Goal: Task Accomplishment & Management: Manage account settings

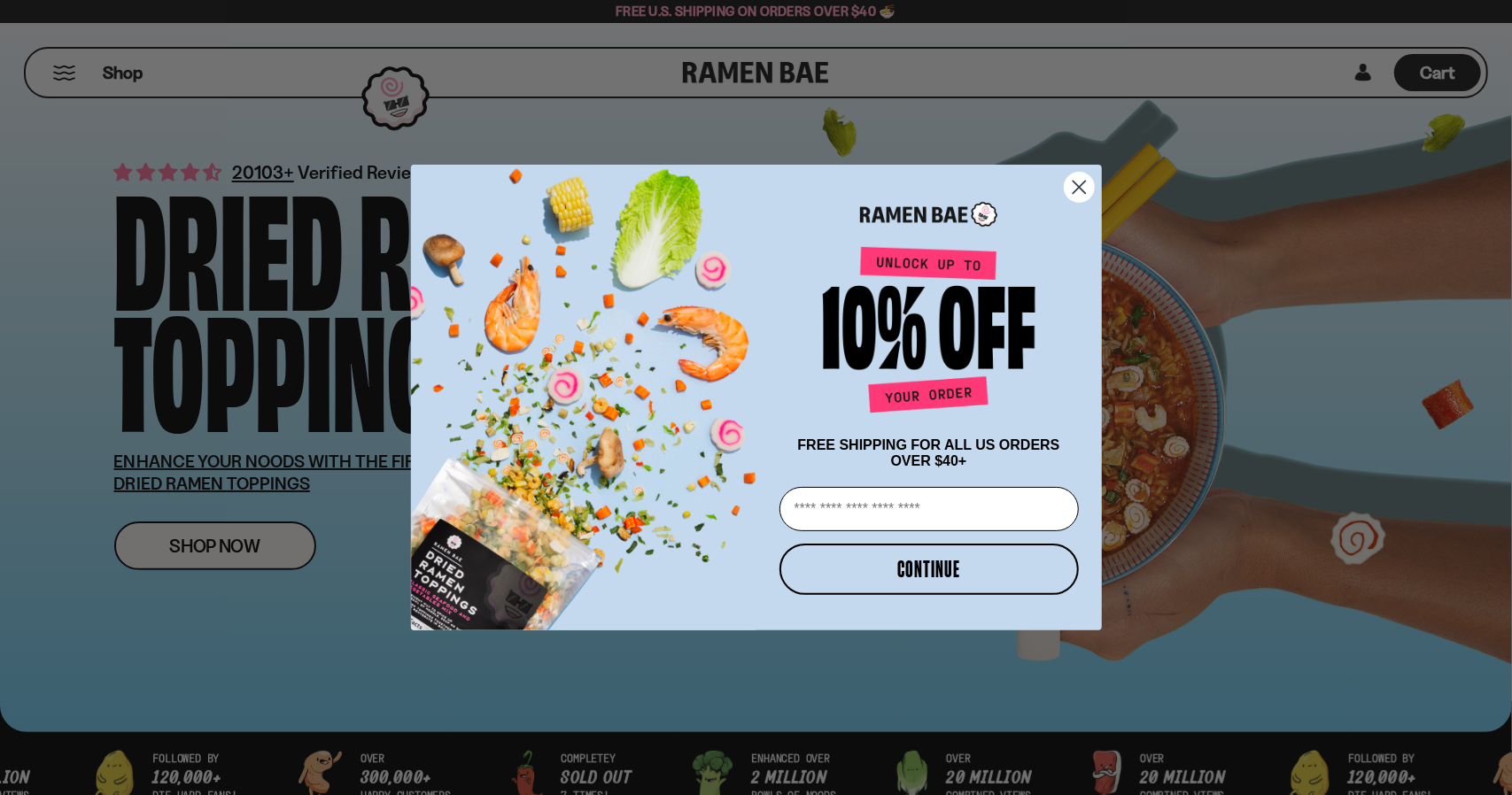
click at [1085, 180] on circle "Close dialog" at bounding box center [1078, 187] width 29 height 29
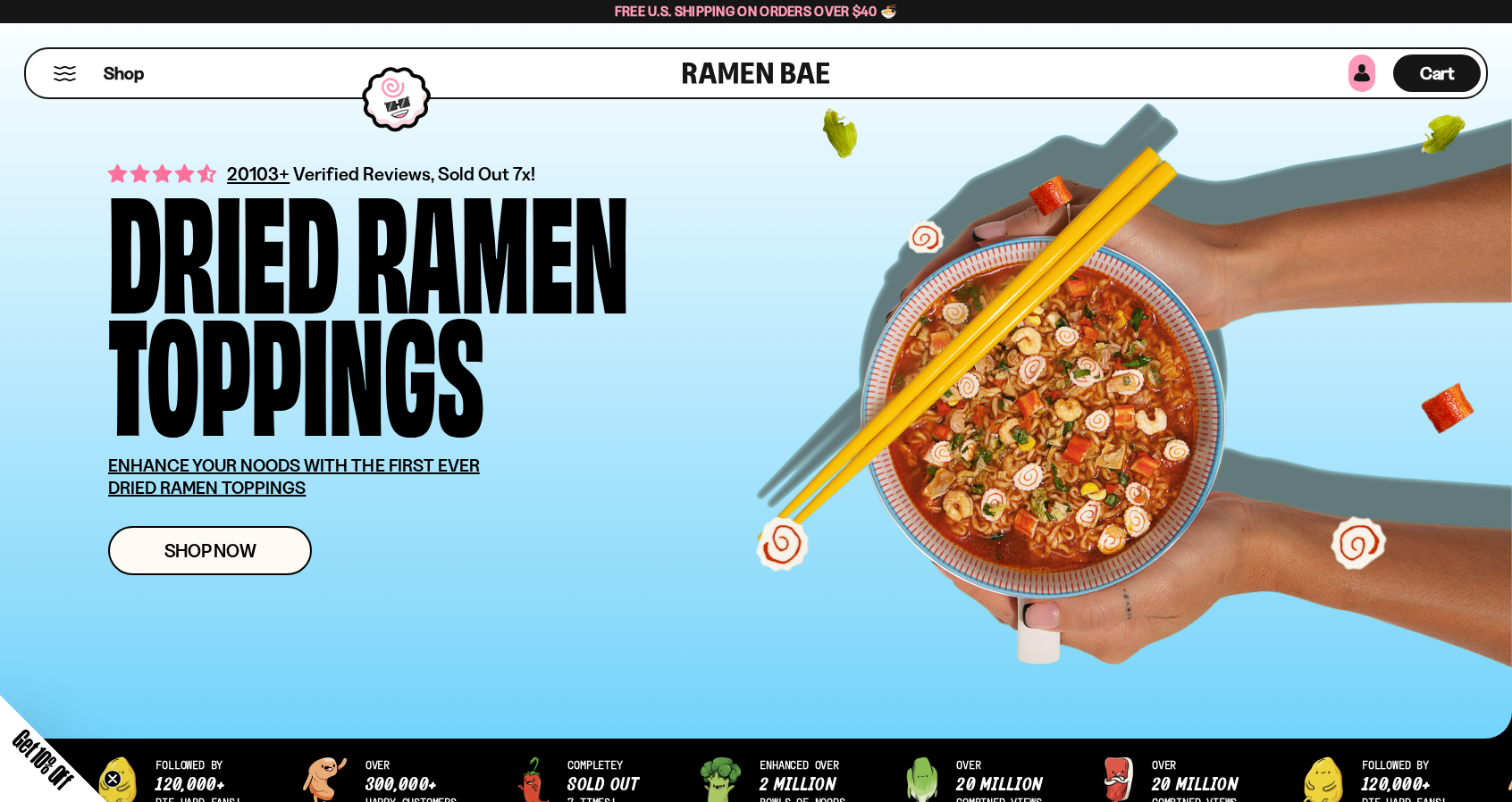
click at [1358, 62] on link at bounding box center [1362, 74] width 27 height 38
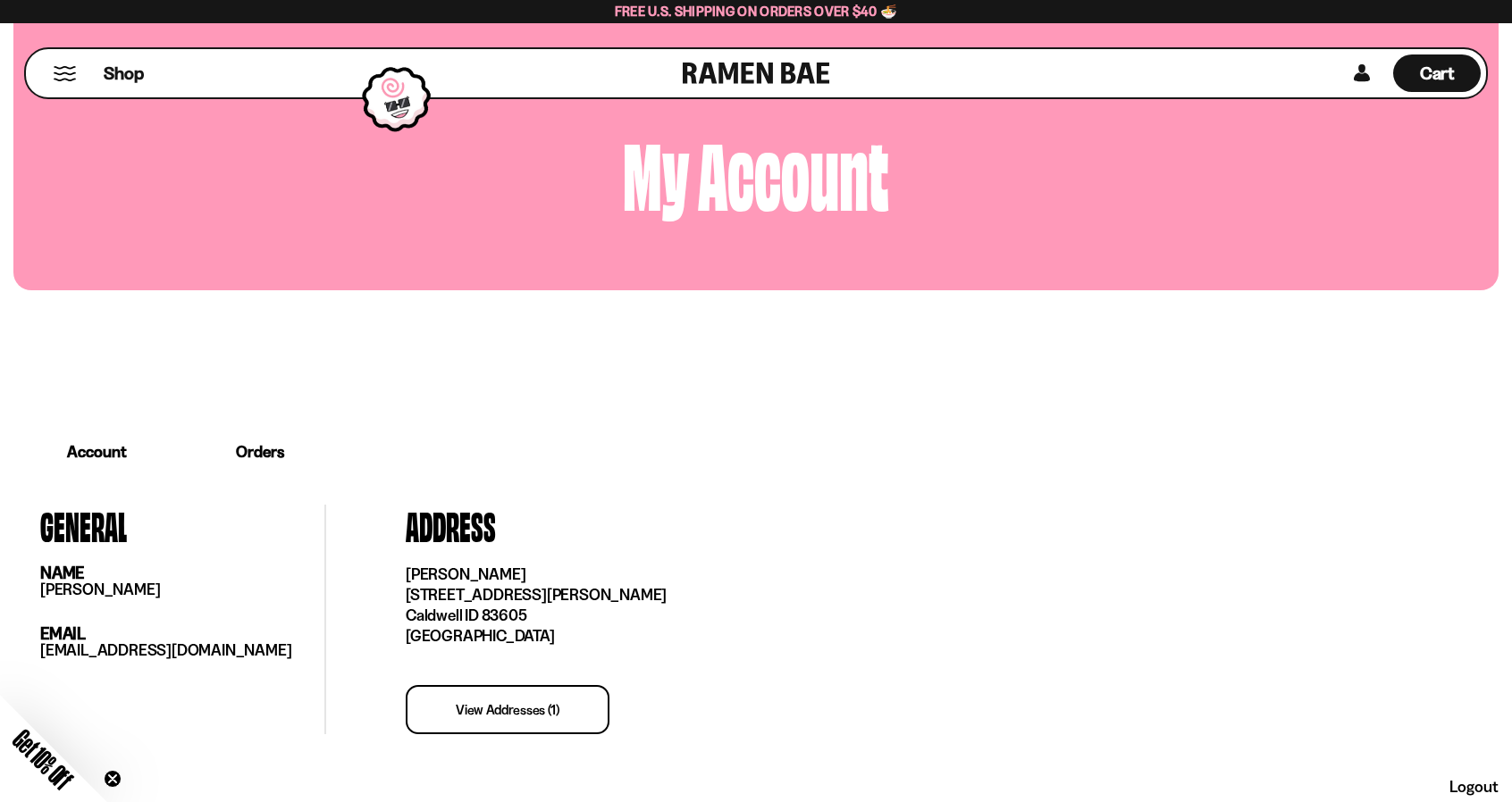
scroll to position [357, 0]
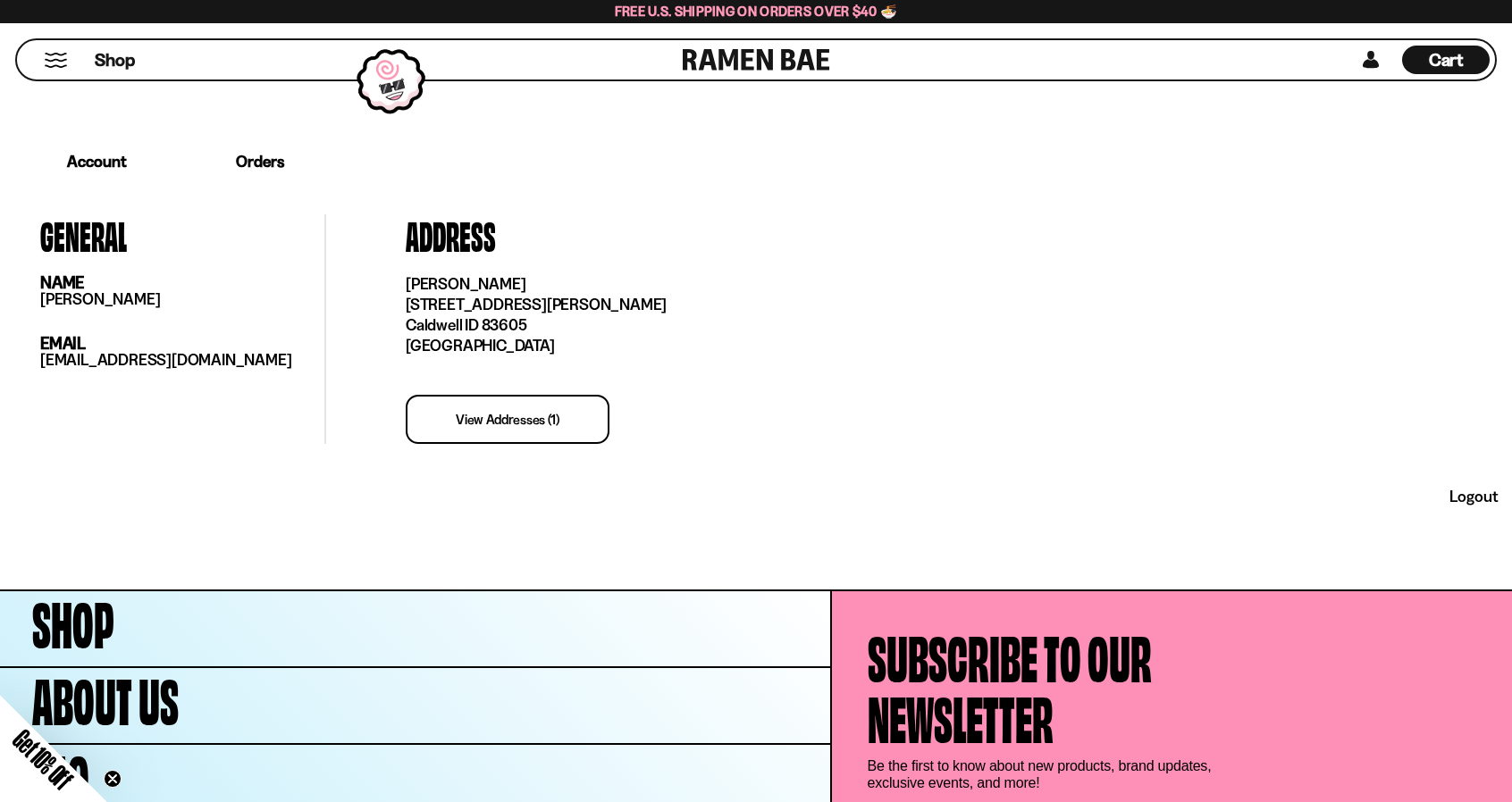
click at [264, 163] on link "Orders" at bounding box center [260, 162] width 159 height 56
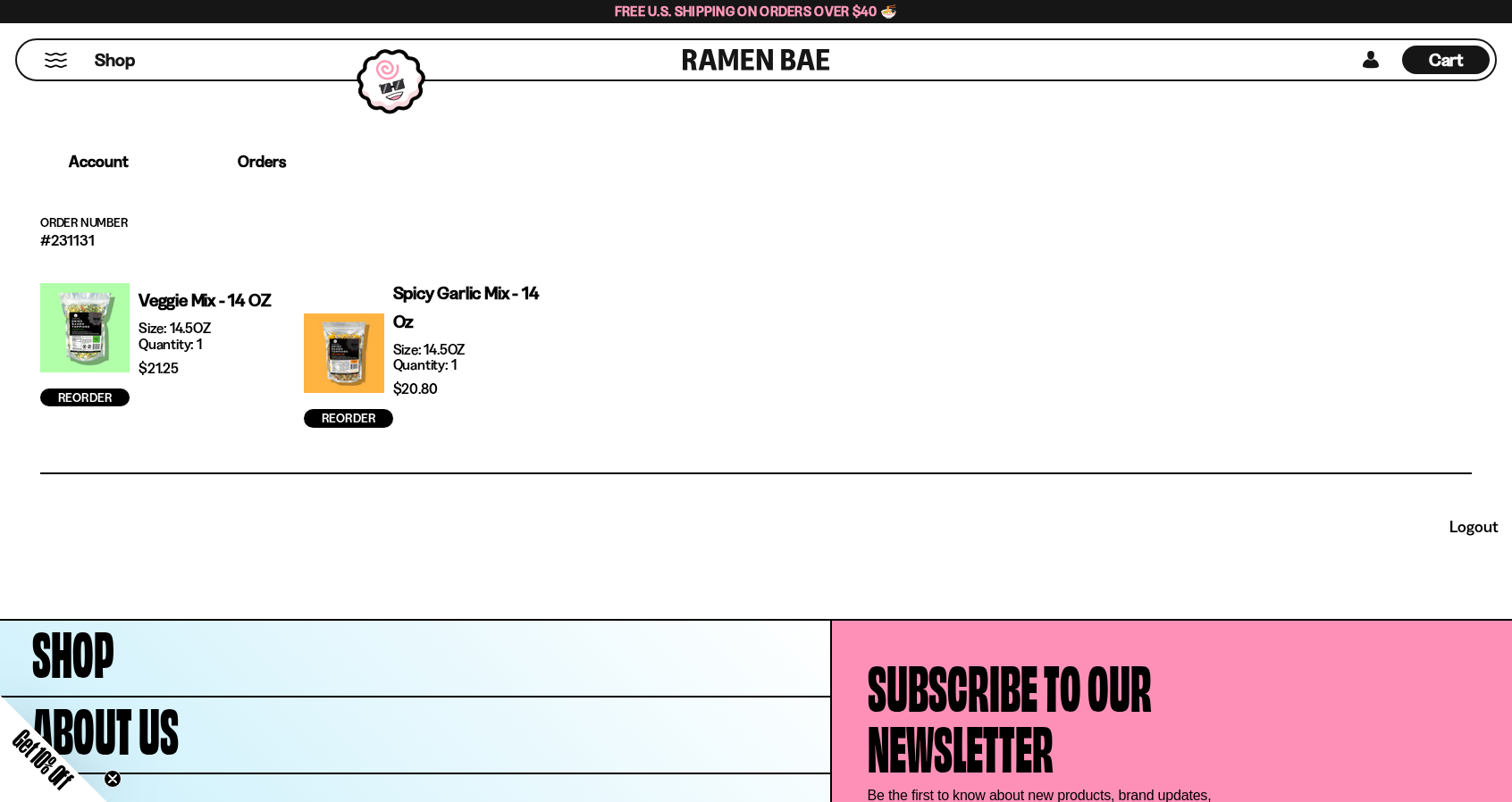
click at [340, 369] on div at bounding box center [344, 353] width 81 height 88
click at [369, 349] on div at bounding box center [344, 353] width 81 height 88
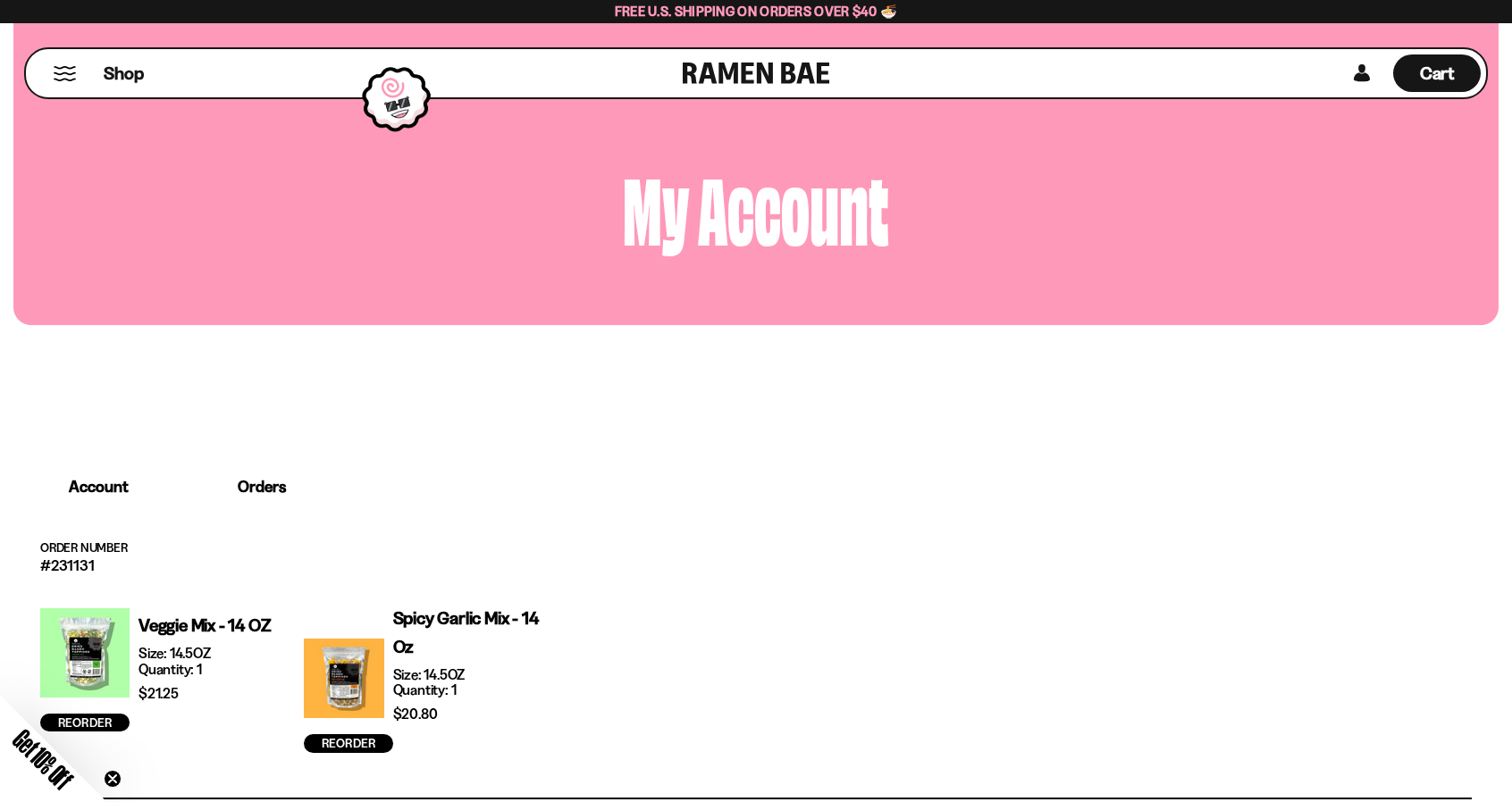
scroll to position [0, 0]
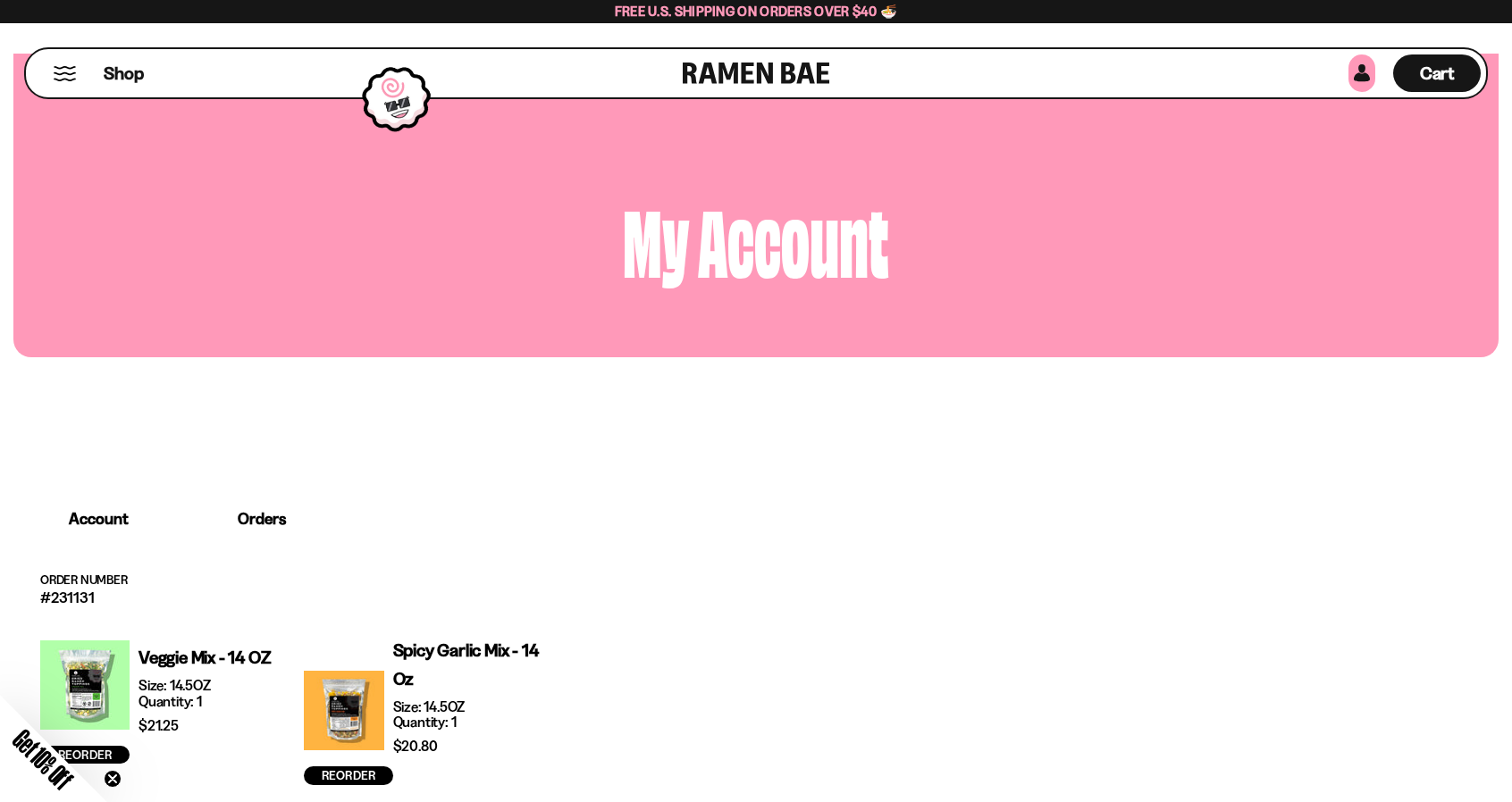
click at [1355, 72] on link at bounding box center [1362, 74] width 27 height 38
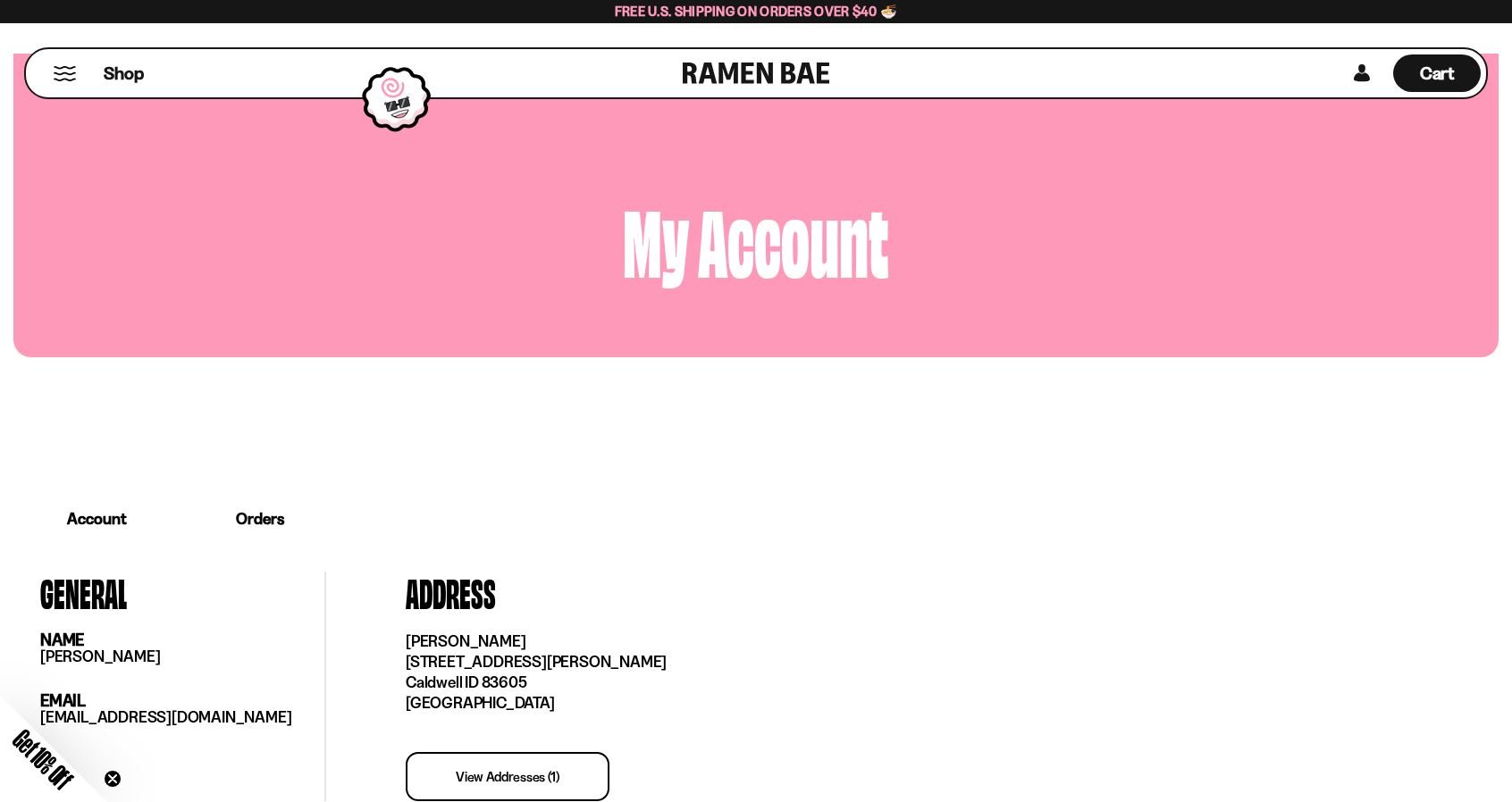
click at [65, 78] on button "Mobile Menu Trigger" at bounding box center [65, 74] width 24 height 15
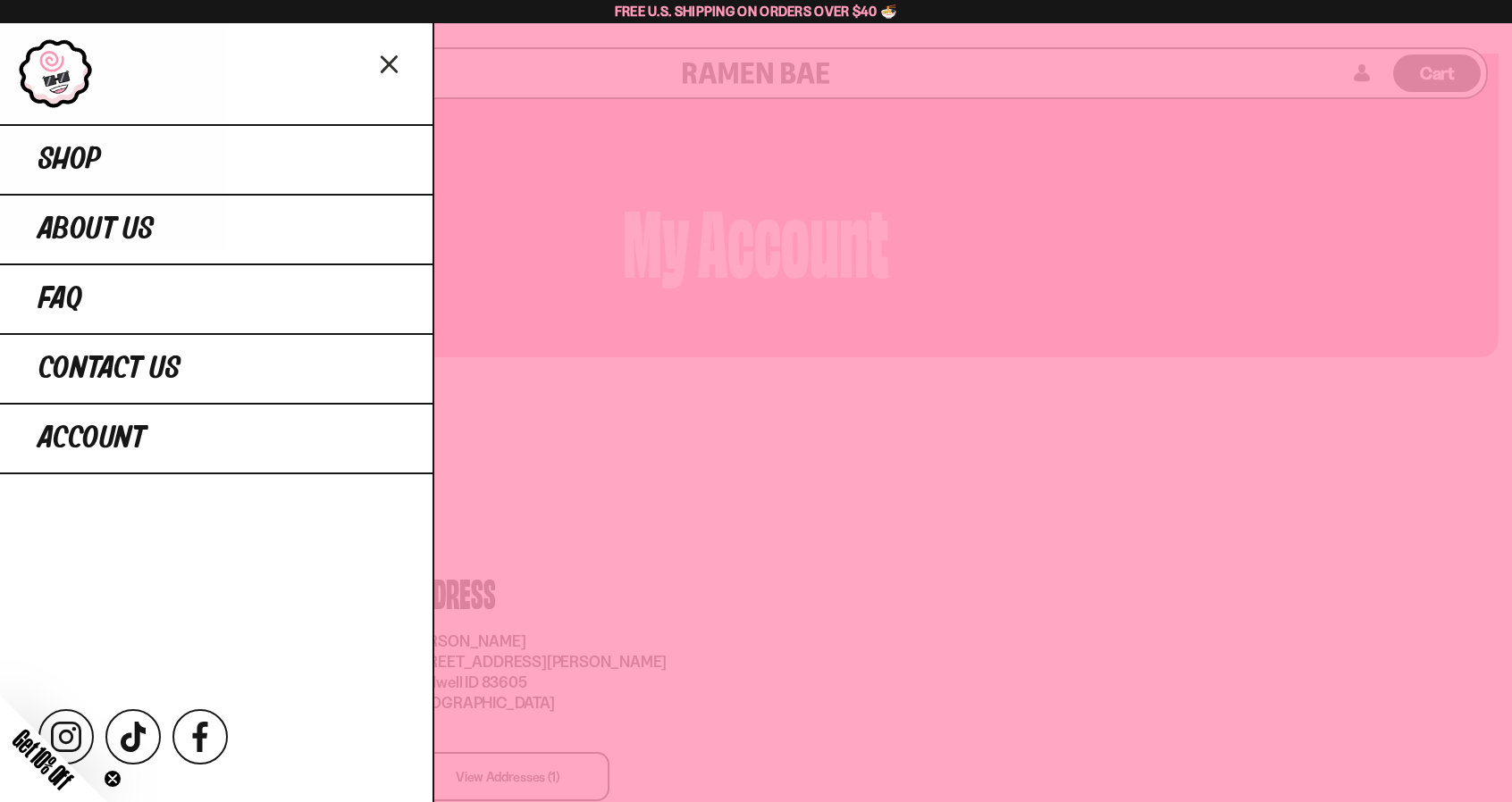
click at [370, 69] on div at bounding box center [216, 74] width 432 height 101
click at [390, 61] on icon "Close menu" at bounding box center [390, 65] width 31 height 34
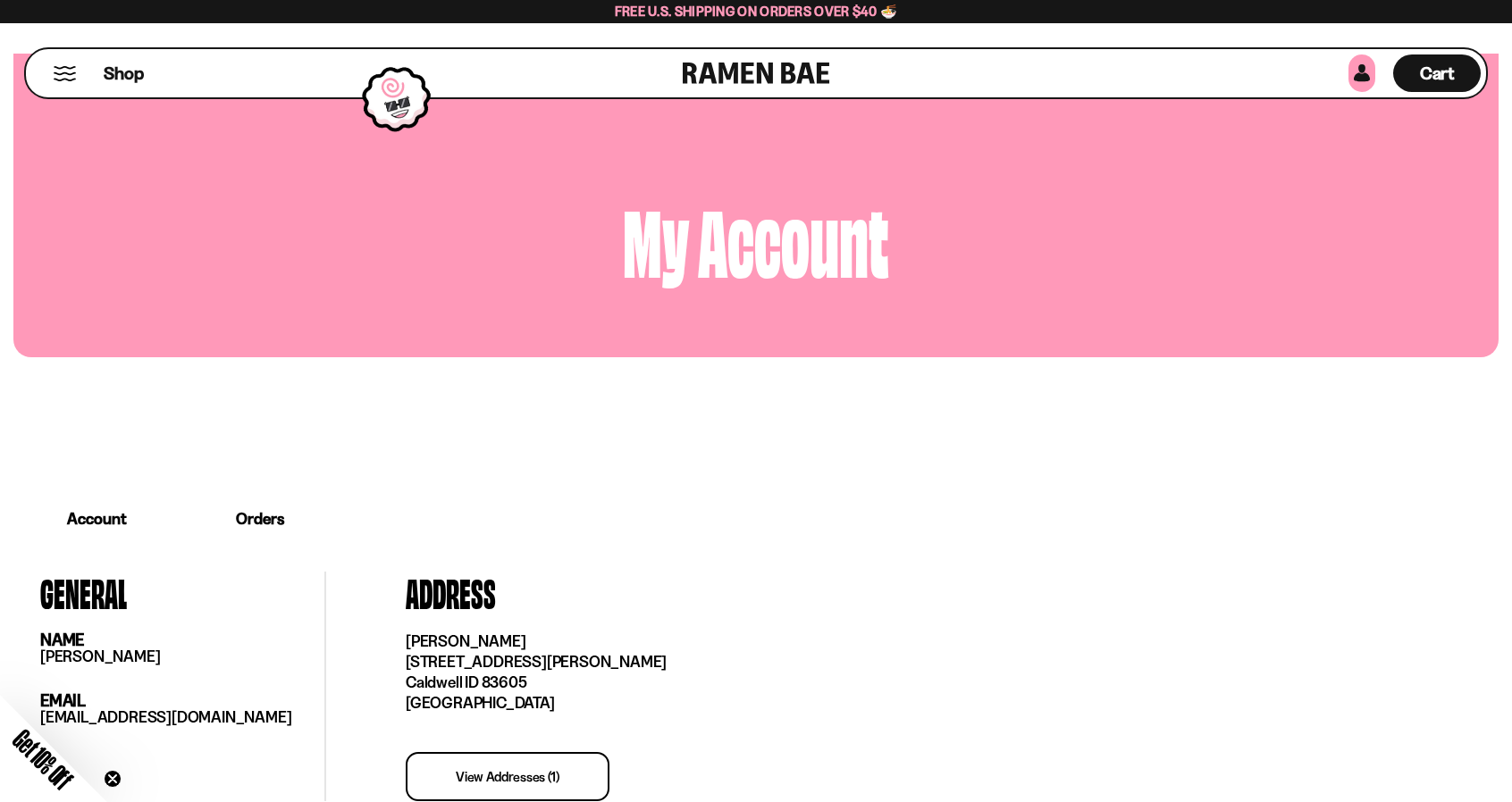
click at [1357, 79] on link at bounding box center [1362, 74] width 27 height 38
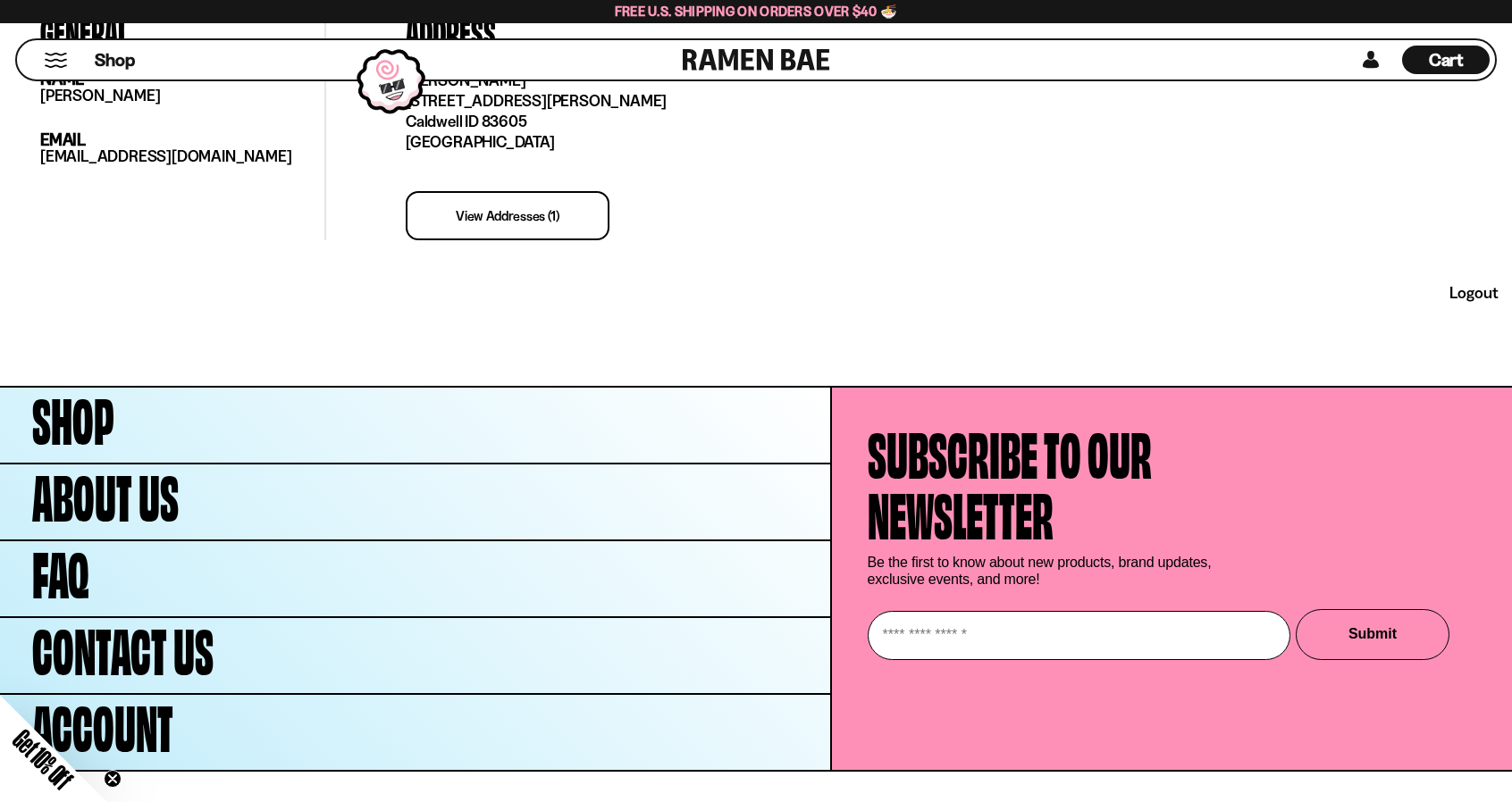
scroll to position [570, 0]
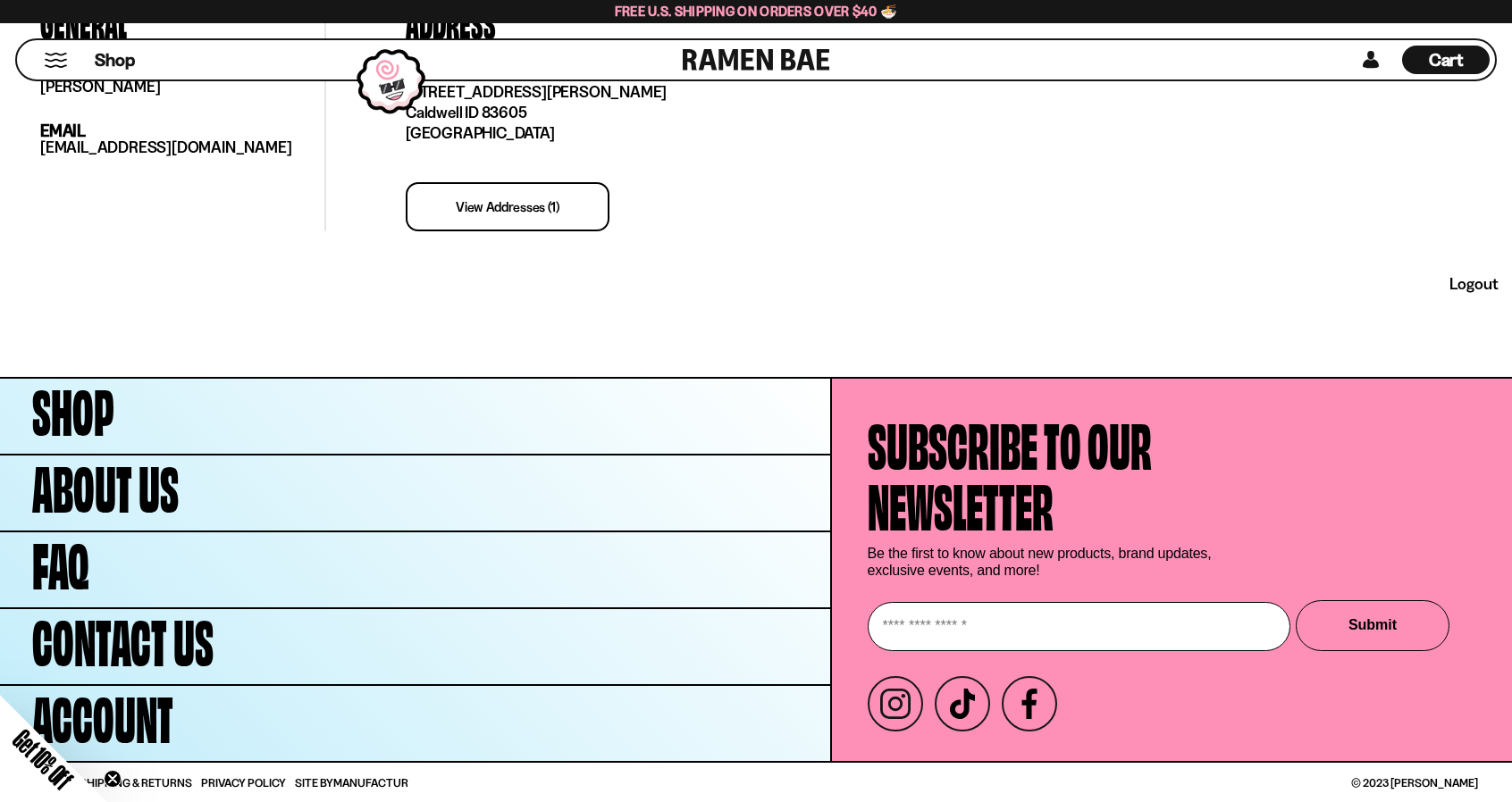
click at [1465, 292] on link "logout" at bounding box center [1473, 284] width 49 height 20
